Goal: Browse casually

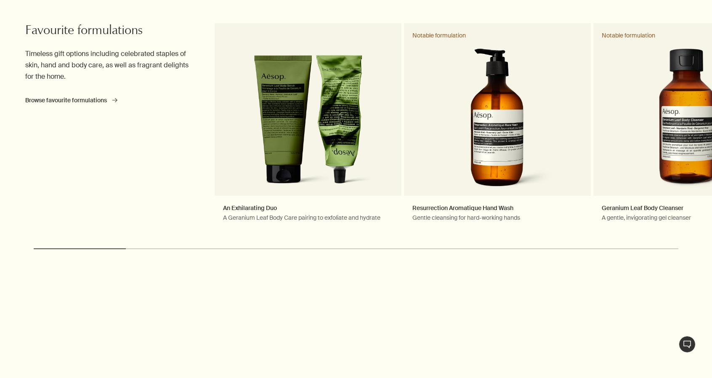
scroll to position [421, 0]
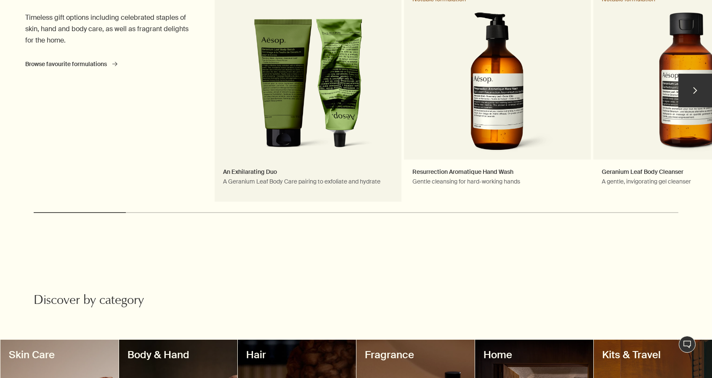
click at [300, 105] on link "An Exhilarating Duo A Geranium Leaf Body Care pairing to exfoliate and hydrate" at bounding box center [308, 94] width 187 height 215
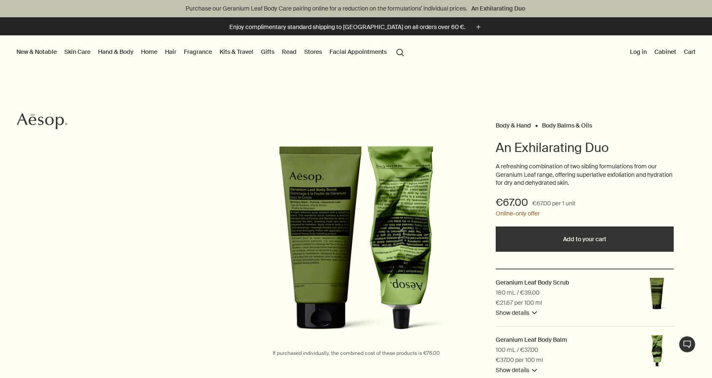
click at [55, 122] on icon "Aesop" at bounding box center [42, 121] width 50 height 17
